Goal: Register for event/course

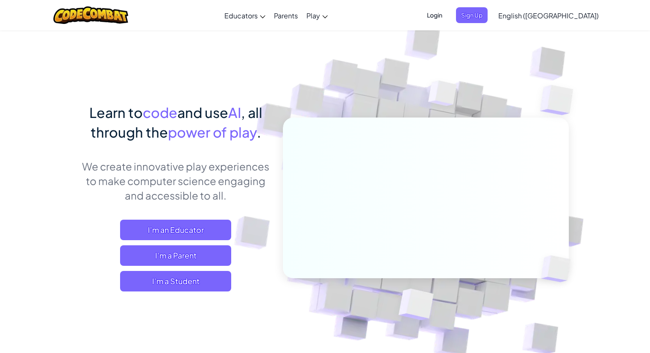
click at [197, 281] on span "I'm a Student" at bounding box center [175, 281] width 111 height 21
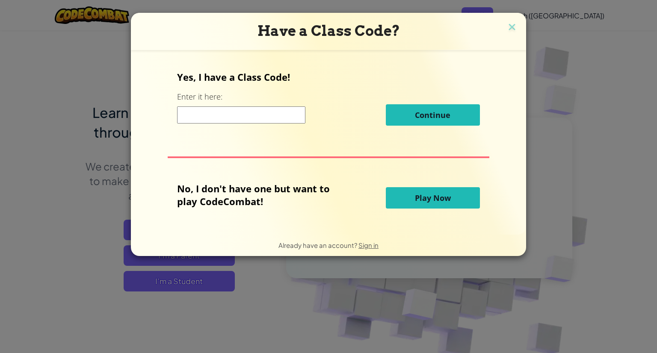
click at [399, 192] on button "Play Now" at bounding box center [433, 197] width 94 height 21
click at [435, 196] on span "Play Now" at bounding box center [433, 198] width 36 height 10
click at [415, 200] on span "Play Now" at bounding box center [433, 198] width 36 height 10
click at [512, 25] on img at bounding box center [511, 27] width 11 height 13
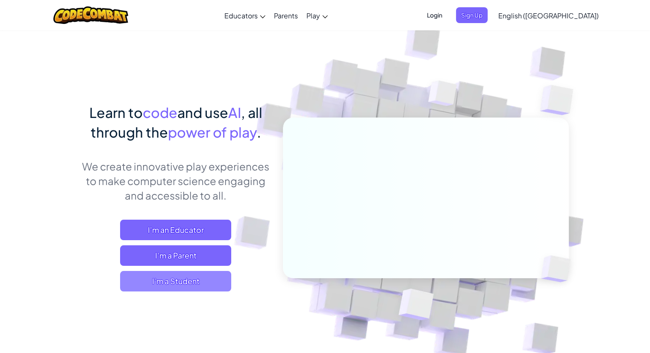
click at [186, 279] on span "I'm a Student" at bounding box center [175, 281] width 111 height 21
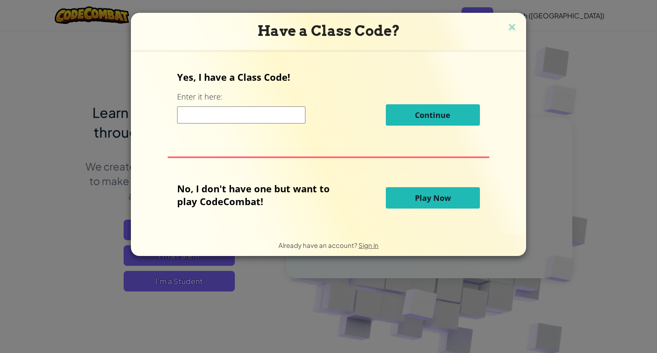
click at [416, 193] on span "Play Now" at bounding box center [433, 198] width 36 height 10
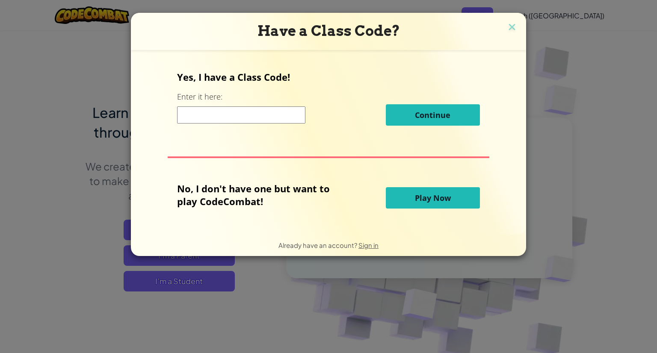
click at [416, 193] on span "Play Now" at bounding box center [433, 198] width 36 height 10
drag, startPoint x: 416, startPoint y: 192, endPoint x: 361, endPoint y: 239, distance: 71.6
click at [361, 239] on div "Have a Class Code? Yes, I have a Class Code! Enter it here: Continue No, I don'…" at bounding box center [328, 134] width 395 height 243
click at [339, 252] on div "Already have an account? Sign in" at bounding box center [328, 245] width 395 height 21
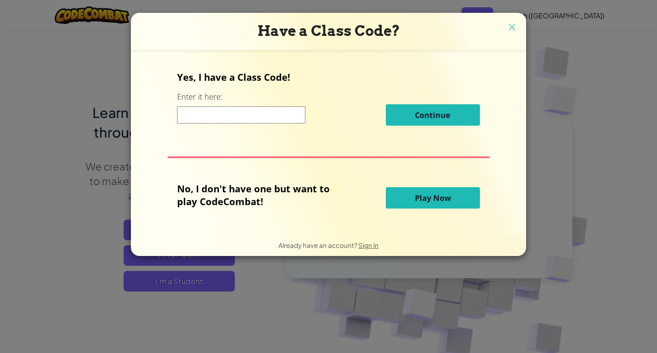
click at [433, 112] on span "Continue" at bounding box center [432, 115] width 35 height 10
click at [424, 194] on span "Play Now" at bounding box center [433, 198] width 36 height 10
click at [510, 30] on img at bounding box center [511, 27] width 11 height 13
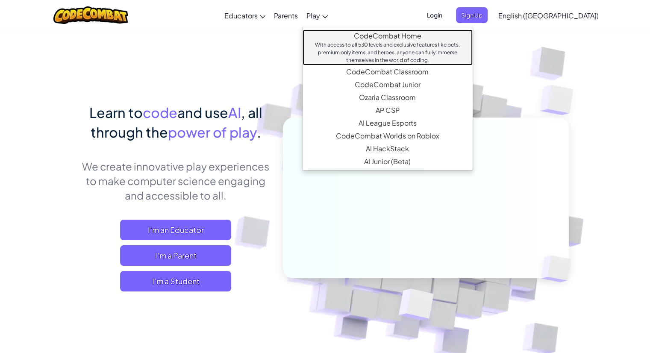
click at [380, 34] on link "CodeCombat Home With access to all 530 levels and exclusive features like pets,…" at bounding box center [388, 48] width 170 height 36
click at [403, 32] on link "CodeCombat Home With access to all 530 levels and exclusive features like pets,…" at bounding box center [388, 48] width 170 height 36
